Goal: Information Seeking & Learning: Learn about a topic

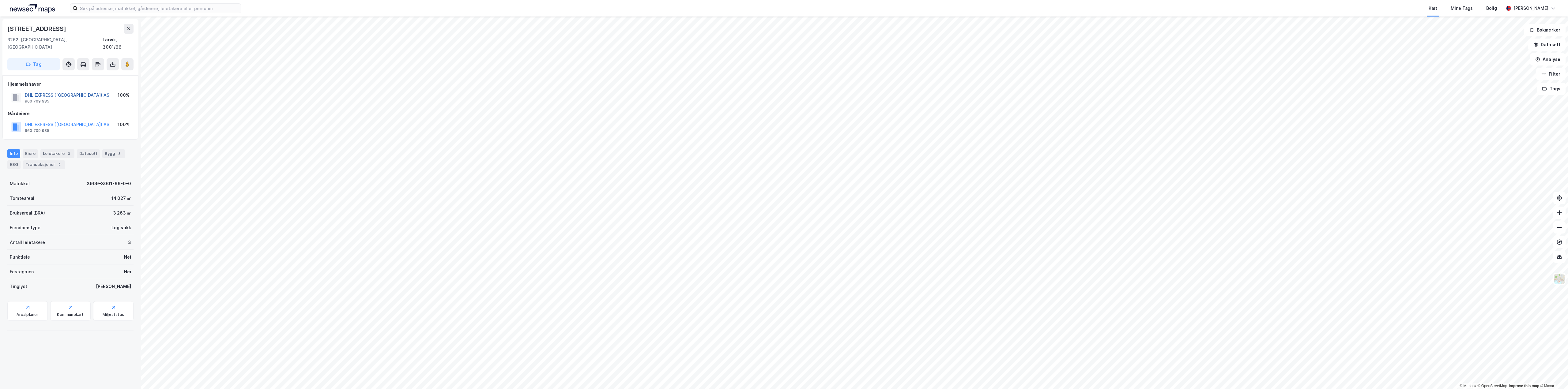
click at [0, 0] on button "DHL EXPRESS ([GEOGRAPHIC_DATA]) AS" at bounding box center [0, 0] width 0 height 0
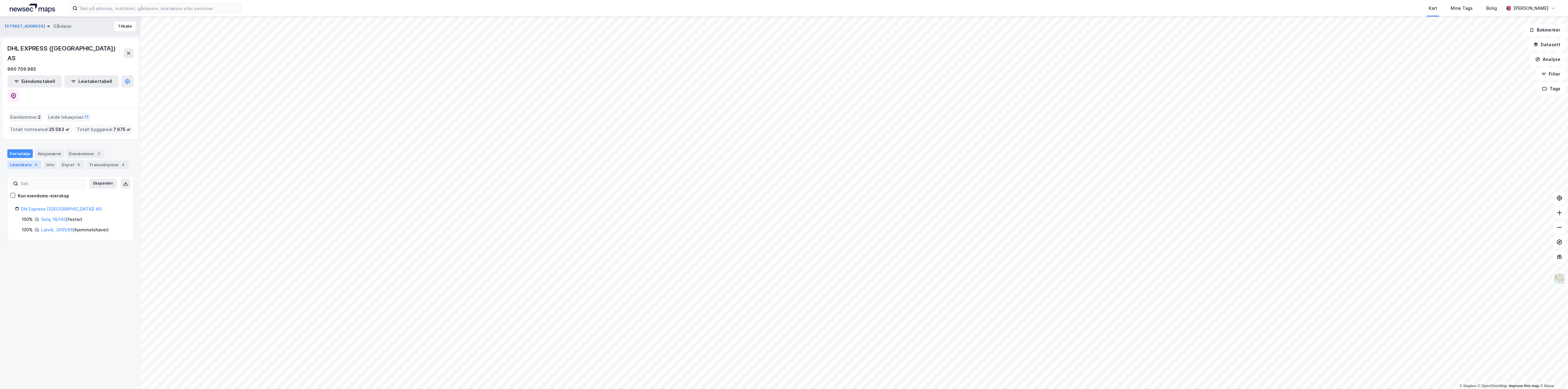
click at [27, 158] on div "Leietakere 4" at bounding box center [24, 165] width 34 height 9
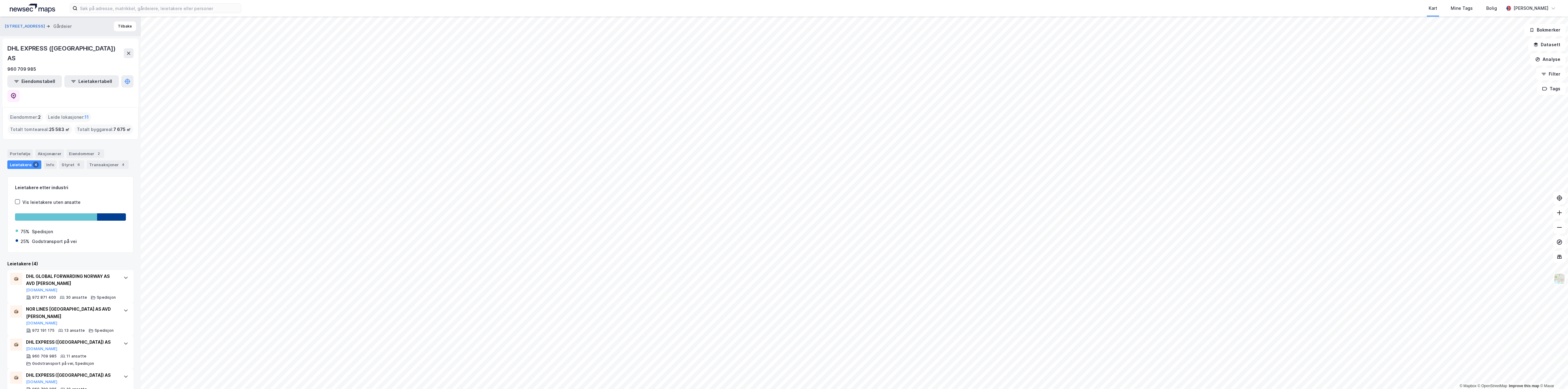
click at [61, 113] on div "Leide lokasjoner : 11" at bounding box center [68, 117] width 46 height 10
click at [65, 113] on div "Leide lokasjoner : 11" at bounding box center [68, 117] width 46 height 10
click at [79, 113] on div "Leide lokasjoner : 11" at bounding box center [68, 117] width 46 height 10
click at [93, 113] on div "Eiendommer : 2 Leide lokasjoner : 11 Totalt tomteareal : 25 583 ㎡ Totalt byggar…" at bounding box center [71, 124] width 125 height 22
click at [86, 114] on span "11" at bounding box center [86, 117] width 4 height 7
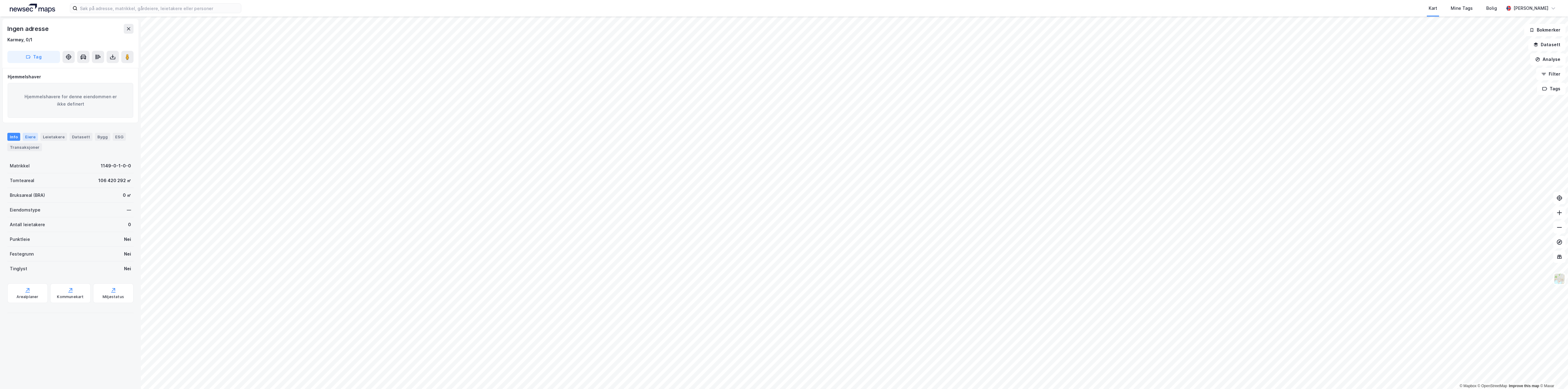
click at [29, 135] on div "Eiere" at bounding box center [30, 136] width 15 height 8
click at [51, 136] on div "Leietakere" at bounding box center [54, 136] width 27 height 8
click at [12, 137] on div "Info" at bounding box center [13, 136] width 13 height 8
